Goal: Transaction & Acquisition: Purchase product/service

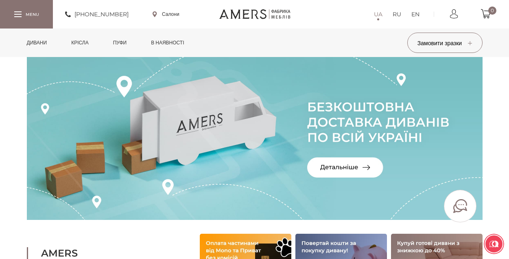
click at [36, 41] on link "Дивани" at bounding box center [37, 42] width 33 height 28
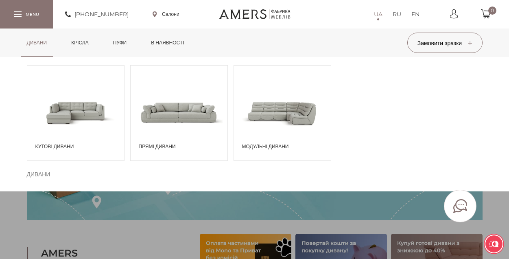
click at [85, 120] on span at bounding box center [75, 112] width 97 height 57
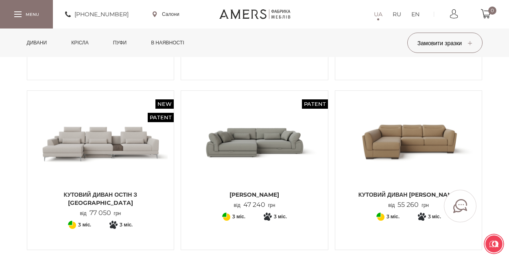
scroll to position [203, 0]
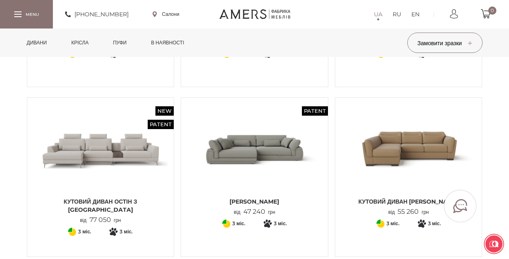
click at [445, 131] on img at bounding box center [408, 148] width 135 height 89
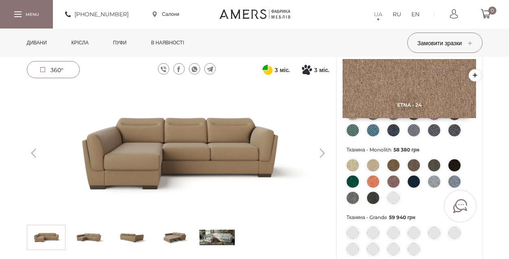
scroll to position [307, 0]
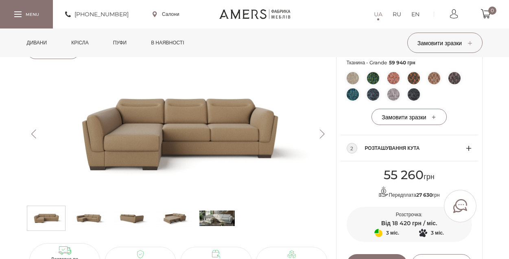
drag, startPoint x: 511, startPoint y: 46, endPoint x: 525, endPoint y: 128, distance: 83.3
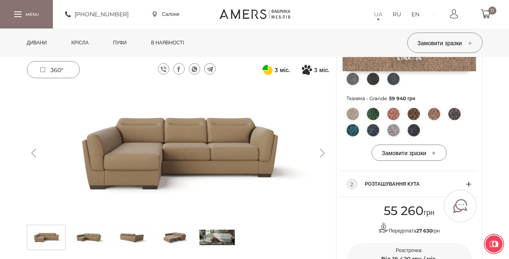
scroll to position [285, 0]
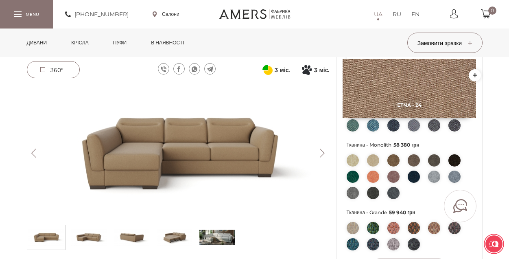
click at [322, 154] on button "Next" at bounding box center [322, 152] width 14 height 9
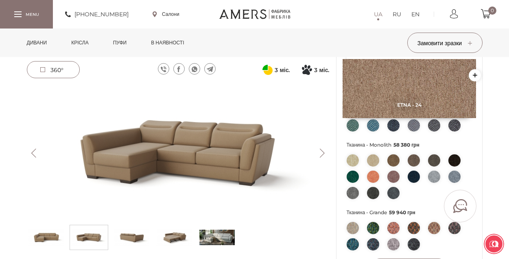
click at [322, 154] on button "Next" at bounding box center [322, 152] width 14 height 9
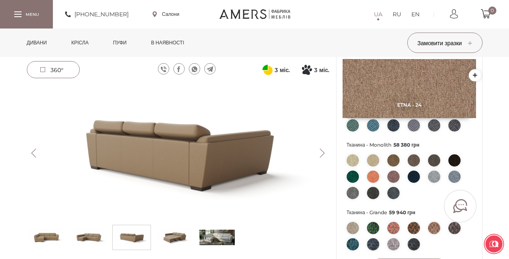
click at [322, 154] on button "Next" at bounding box center [322, 152] width 14 height 9
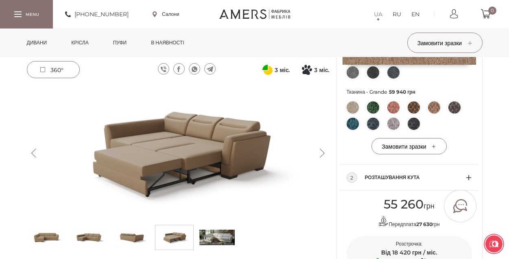
scroll to position [407, 0]
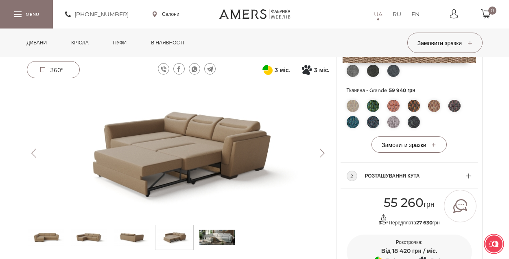
click at [37, 156] on button "Previous" at bounding box center [34, 152] width 14 height 9
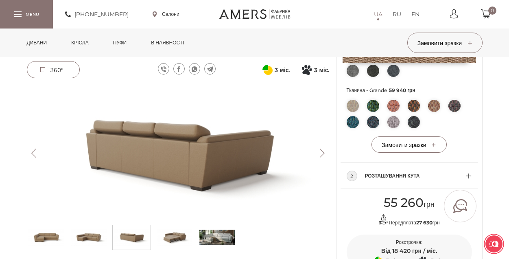
click at [37, 156] on button "Previous" at bounding box center [34, 152] width 14 height 9
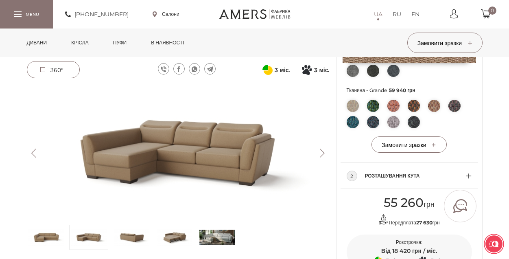
click at [37, 156] on button "Previous" at bounding box center [34, 152] width 14 height 9
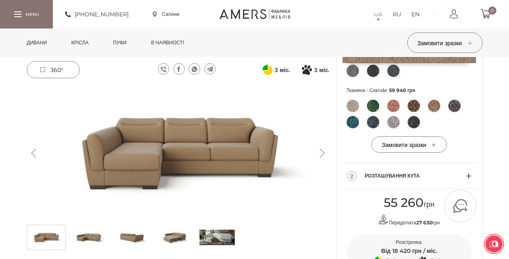
click at [37, 155] on button "Previous" at bounding box center [34, 152] width 14 height 9
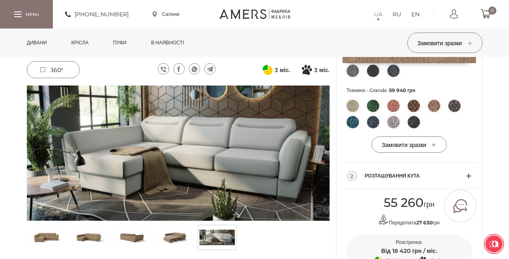
click at [37, 155] on button "Previous" at bounding box center [34, 152] width 14 height 9
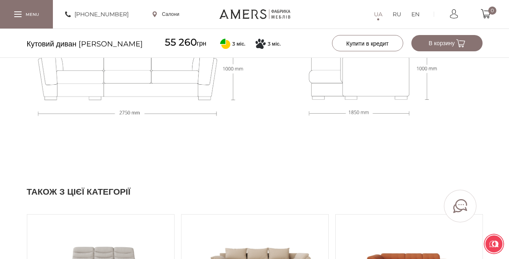
scroll to position [757, 0]
